Goal: Book appointment/travel/reservation

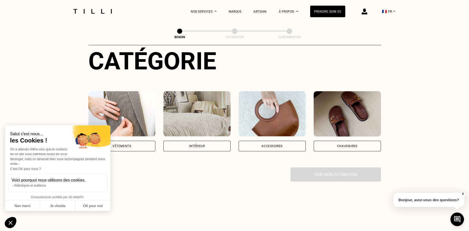
scroll to position [77, 0]
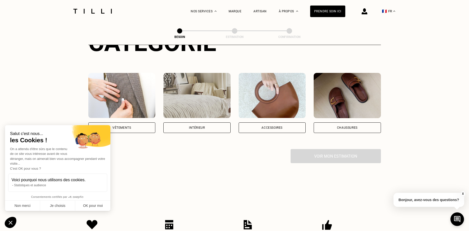
click at [113, 124] on div "Vêtements" at bounding box center [121, 127] width 67 height 11
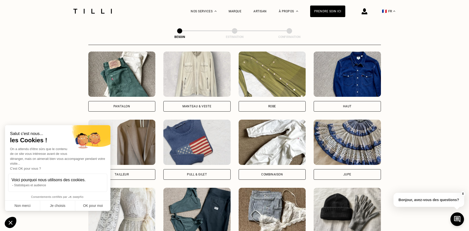
scroll to position [241, 0]
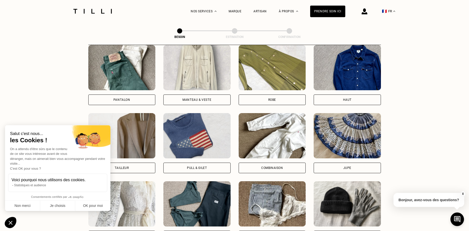
click at [135, 97] on div "Pantalon" at bounding box center [121, 99] width 67 height 11
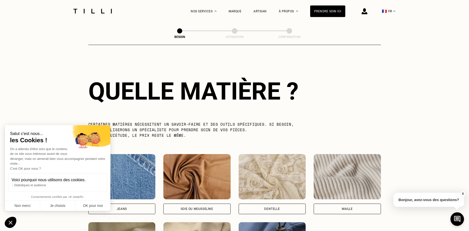
scroll to position [437, 0]
click at [29, 208] on button "Non merci" at bounding box center [22, 205] width 35 height 11
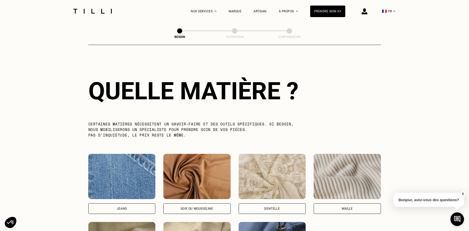
click at [113, 204] on div "Jeans" at bounding box center [121, 208] width 67 height 11
select select "FR"
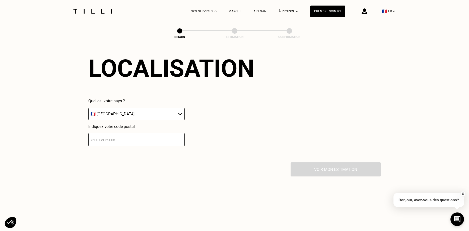
scroll to position [697, 0]
click at [156, 136] on input "number" at bounding box center [136, 138] width 96 height 13
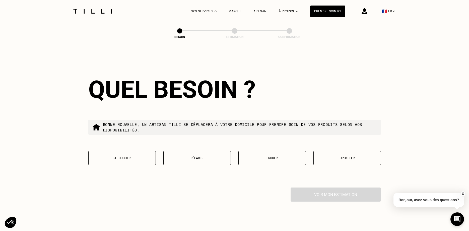
scroll to position [800, 0]
type input "75015"
click at [127, 156] on p "Retoucher" at bounding box center [122, 158] width 62 height 4
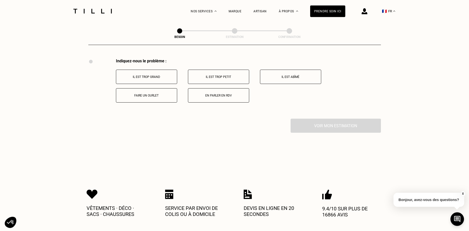
scroll to position [929, 0]
click at [145, 96] on button "Faire un ourlet" at bounding box center [146, 95] width 61 height 14
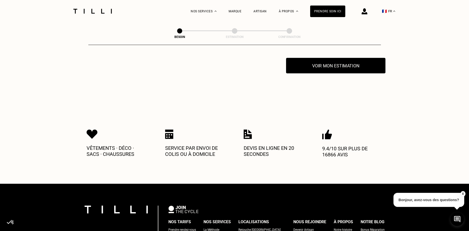
scroll to position [989, 0]
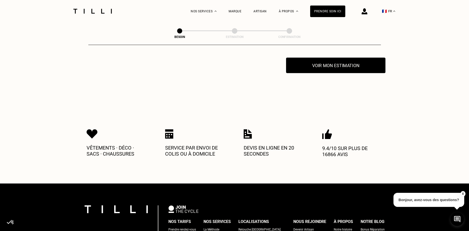
click at [344, 66] on button "Voir mon estimation" at bounding box center [335, 65] width 99 height 16
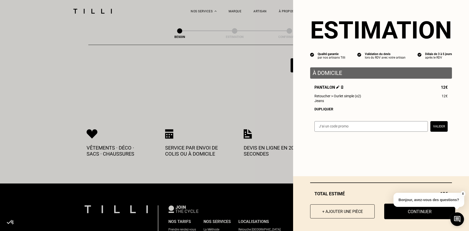
click at [410, 215] on button "Continuer" at bounding box center [419, 211] width 71 height 16
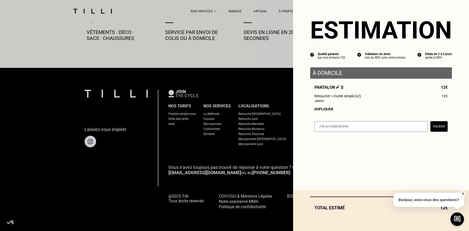
scroll to position [278, 0]
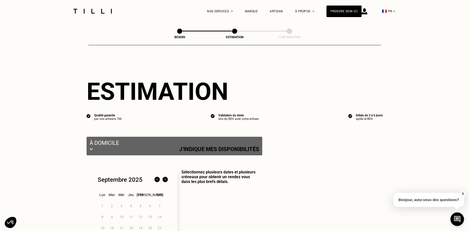
select select "FR"
